Goal: Task Accomplishment & Management: Complete application form

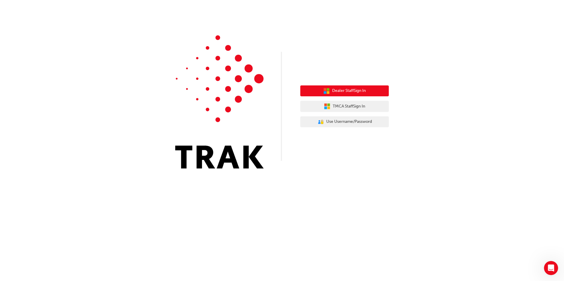
click at [365, 91] on span "Dealer Staff Sign In" at bounding box center [349, 91] width 34 height 7
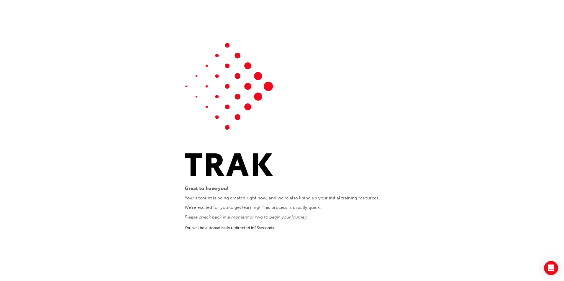
click at [283, 217] on p "Please check back in a moment or two to begin your journey." at bounding box center [282, 217] width 195 height 7
click at [216, 218] on p "Please check back in a moment or two to begin your journey." at bounding box center [282, 217] width 195 height 7
click at [177, 214] on div "Great to have you! Your account is being created right now, and we're also lini…" at bounding box center [282, 140] width 564 height 281
click at [135, 132] on div "Great to have you! Your account is being created right now, and we're also lini…" at bounding box center [282, 140] width 564 height 281
click at [143, 130] on div "Great to have you! Your account is being created right now, and we're also lini…" at bounding box center [282, 140] width 564 height 281
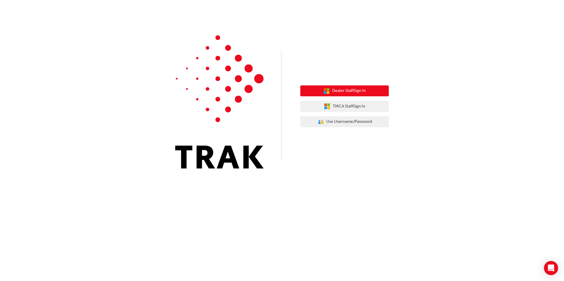
click at [342, 88] on span "Dealer Staff Sign In" at bounding box center [349, 91] width 34 height 7
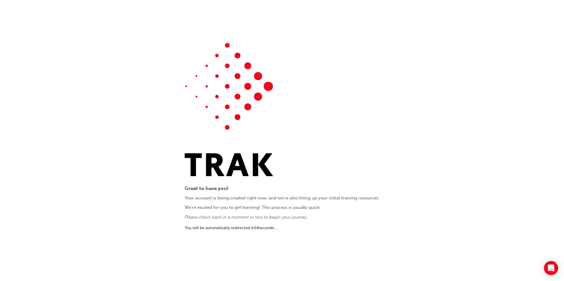
click at [230, 221] on div "Great to have you! Your account is being created right now, and we're also lini…" at bounding box center [282, 140] width 195 height 195
click at [231, 217] on p "Please check back in a moment or two to begin your journey." at bounding box center [282, 217] width 195 height 7
drag, startPoint x: 231, startPoint y: 217, endPoint x: 227, endPoint y: 217, distance: 3.6
click at [227, 217] on p "Please check back in a moment or two to begin your journey." at bounding box center [282, 217] width 195 height 7
drag, startPoint x: 227, startPoint y: 217, endPoint x: 229, endPoint y: 214, distance: 4.0
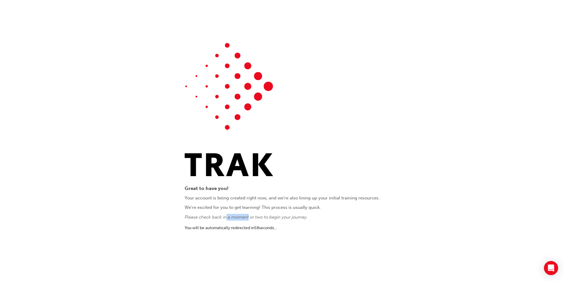
click at [229, 214] on div "Great to have you! Your account is being created right now, and we're also lini…" at bounding box center [282, 140] width 195 height 195
click at [228, 214] on div "Great to have you! Your account is being created right now, and we're also lini…" at bounding box center [282, 140] width 195 height 195
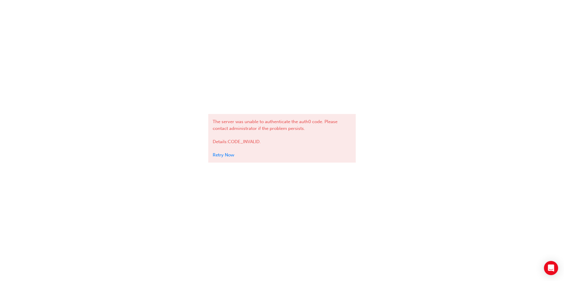
drag, startPoint x: 227, startPoint y: 154, endPoint x: 216, endPoint y: 152, distance: 11.5
click at [227, 154] on link "Retry Now" at bounding box center [224, 155] width 22 height 5
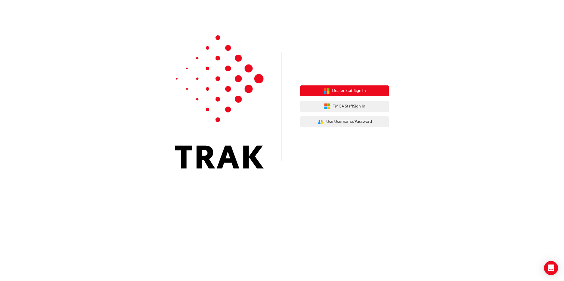
click at [337, 92] on span "Dealer Staff Sign In" at bounding box center [349, 91] width 34 height 7
click at [360, 22] on div "Dealer Staff Sign In TMCA Staff Sign In User Authentication Icon - Blue Person,…" at bounding box center [282, 89] width 564 height 178
click at [324, 89] on icon "button" at bounding box center [325, 89] width 3 height 3
